Goal: Navigation & Orientation: Find specific page/section

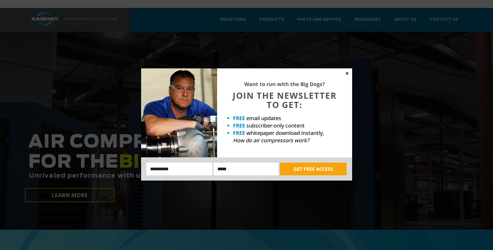
click at [346, 72] on icon at bounding box center [347, 73] width 3 height 3
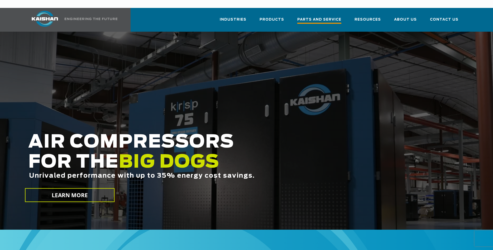
click at [322, 17] on span "Parts and Service" at bounding box center [319, 20] width 44 height 7
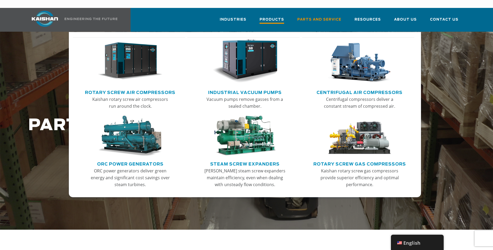
click at [282, 17] on span "Products" at bounding box center [272, 20] width 25 height 7
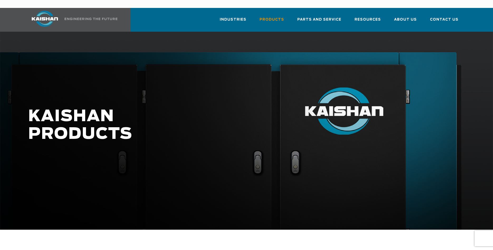
click at [324, 17] on span "Parts and Service" at bounding box center [319, 20] width 44 height 6
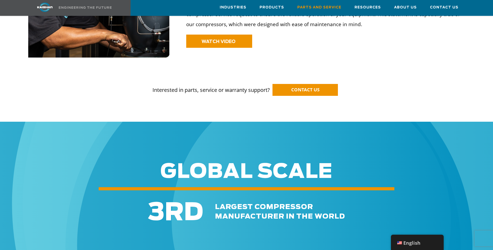
scroll to position [458, 0]
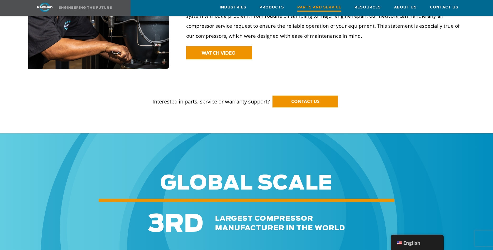
click at [328, 7] on span "Parts and Service" at bounding box center [319, 7] width 44 height 7
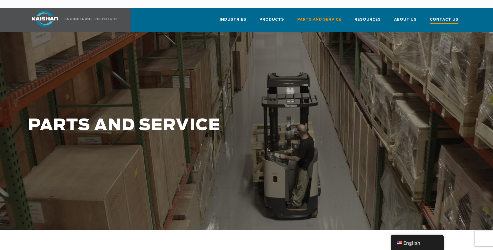
click at [442, 16] on link "Contact Us" at bounding box center [444, 22] width 28 height 19
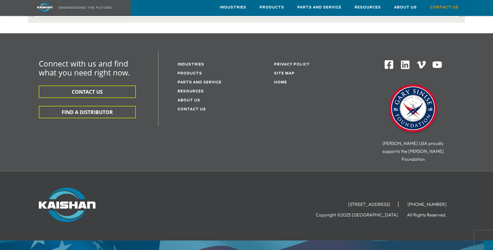
scroll to position [139, 0]
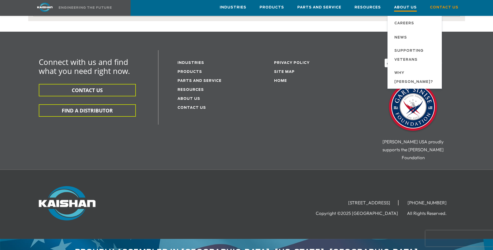
click at [405, 9] on span "About Us" at bounding box center [405, 7] width 23 height 7
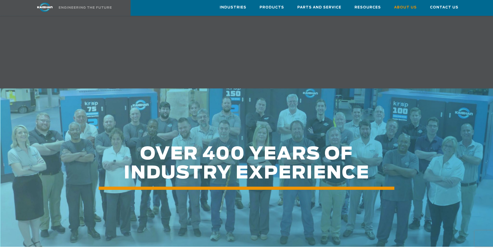
scroll to position [565, 0]
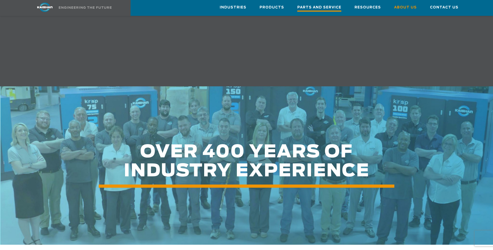
click at [322, 8] on span "Parts and Service" at bounding box center [319, 7] width 44 height 7
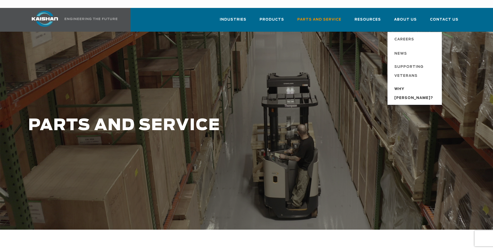
click at [413, 85] on span "Why [PERSON_NAME]?" at bounding box center [415, 94] width 42 height 18
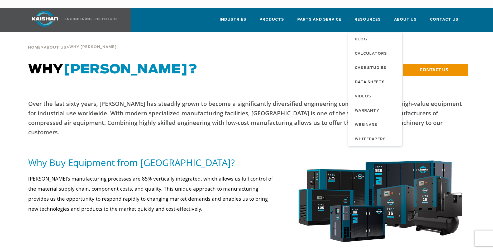
click at [371, 78] on span "Data Sheets" at bounding box center [370, 82] width 30 height 9
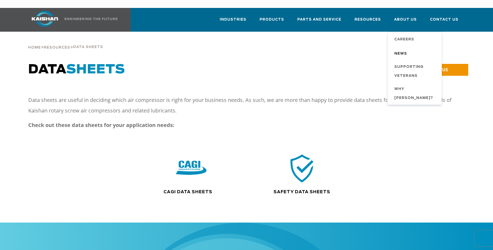
click at [406, 49] on span "News" at bounding box center [400, 53] width 13 height 9
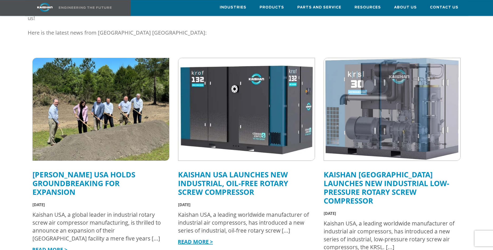
scroll to position [108, 0]
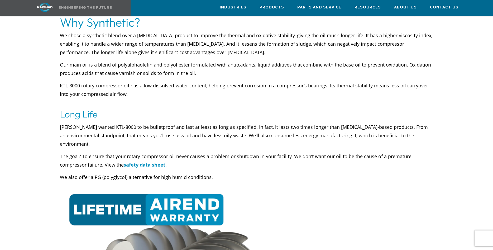
scroll to position [404, 0]
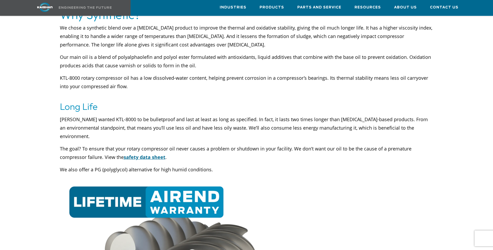
click at [149, 154] on u "safety data sheet" at bounding box center [145, 157] width 42 height 6
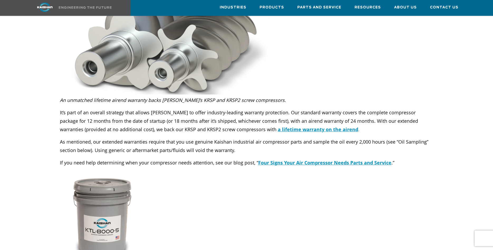
scroll to position [619, 0]
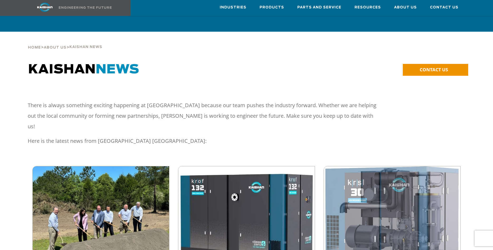
scroll to position [108, 0]
